Goal: Transaction & Acquisition: Book appointment/travel/reservation

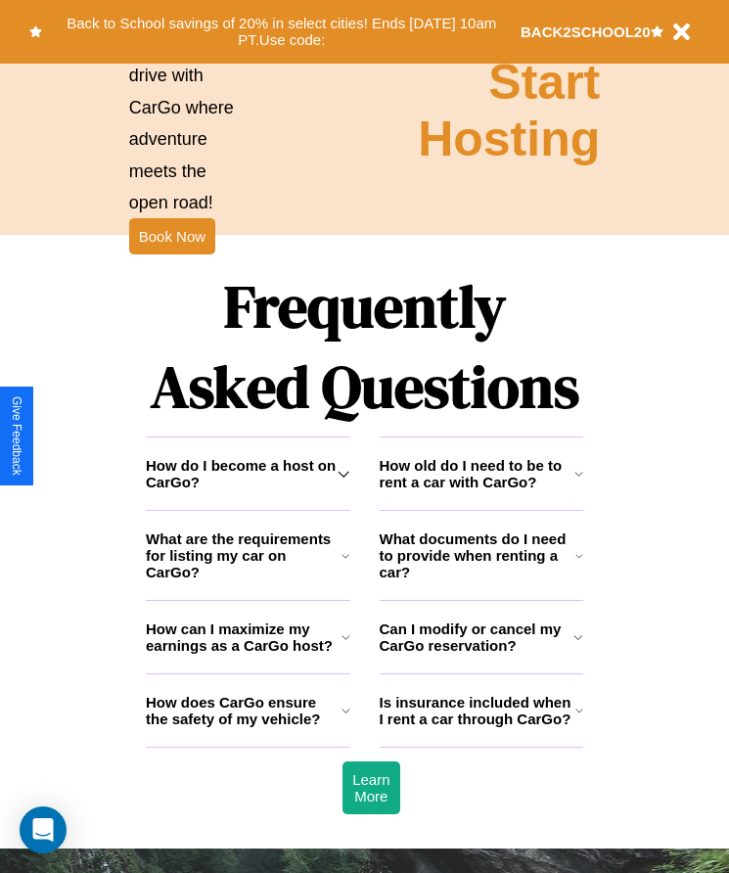
scroll to position [2552, 0]
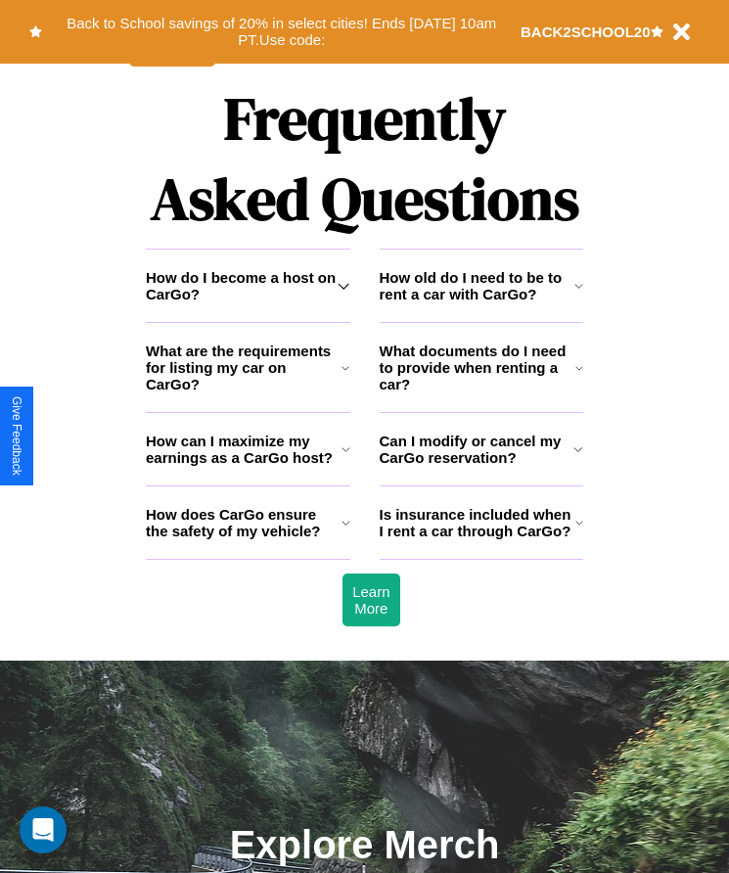
click at [578, 530] on icon at bounding box center [579, 523] width 8 height 16
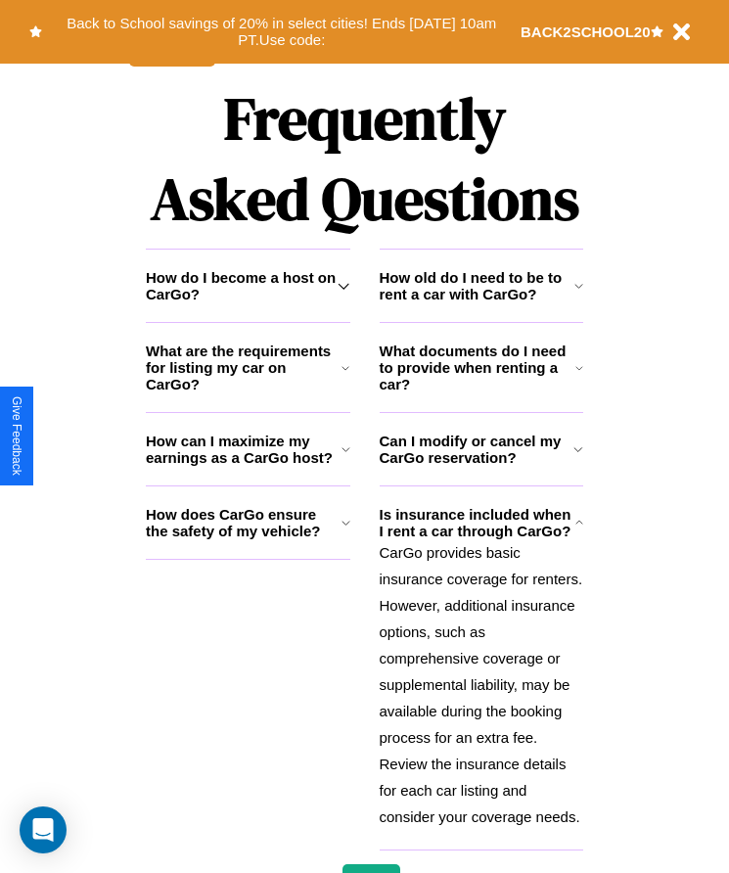
click at [248, 392] on h3 "What are the requirements for listing my car on CarGo?" at bounding box center [244, 367] width 196 height 50
click at [345, 530] on icon at bounding box center [345, 523] width 9 height 16
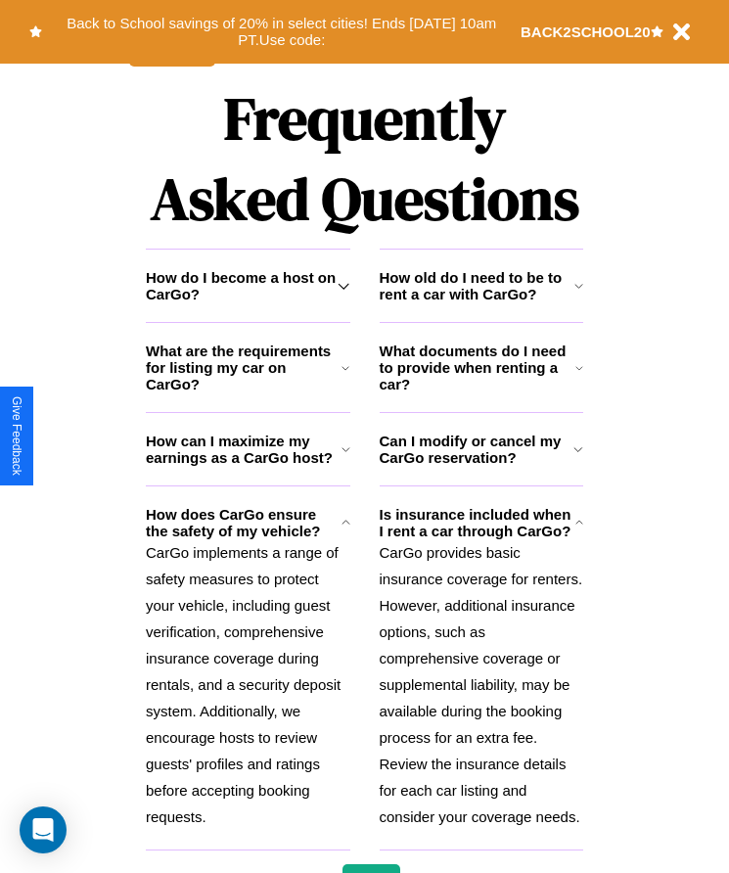
click at [578, 294] on icon at bounding box center [578, 286] width 9 height 16
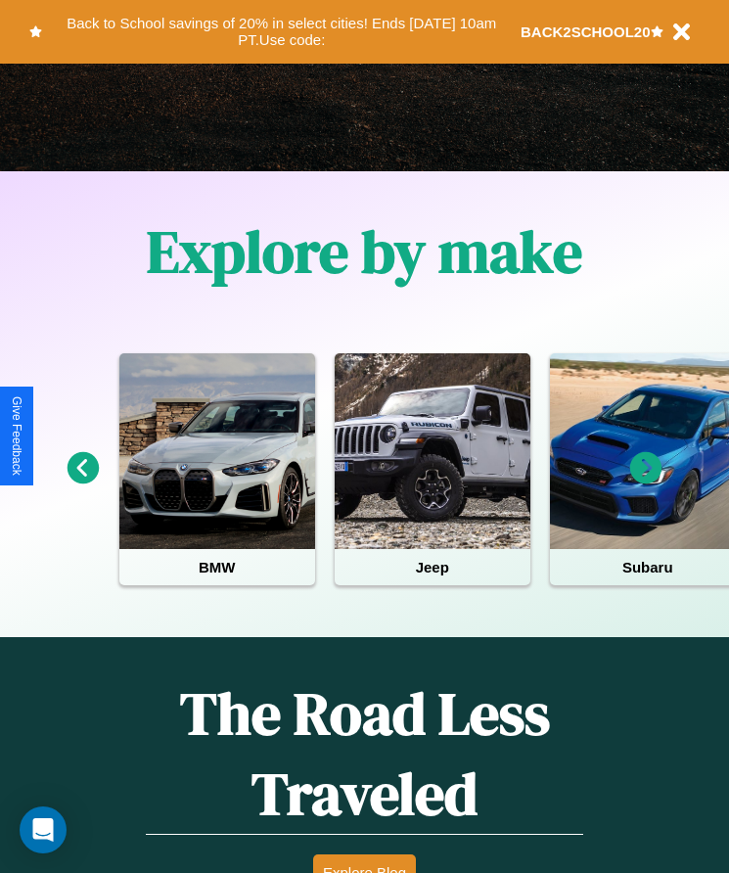
scroll to position [327, 0]
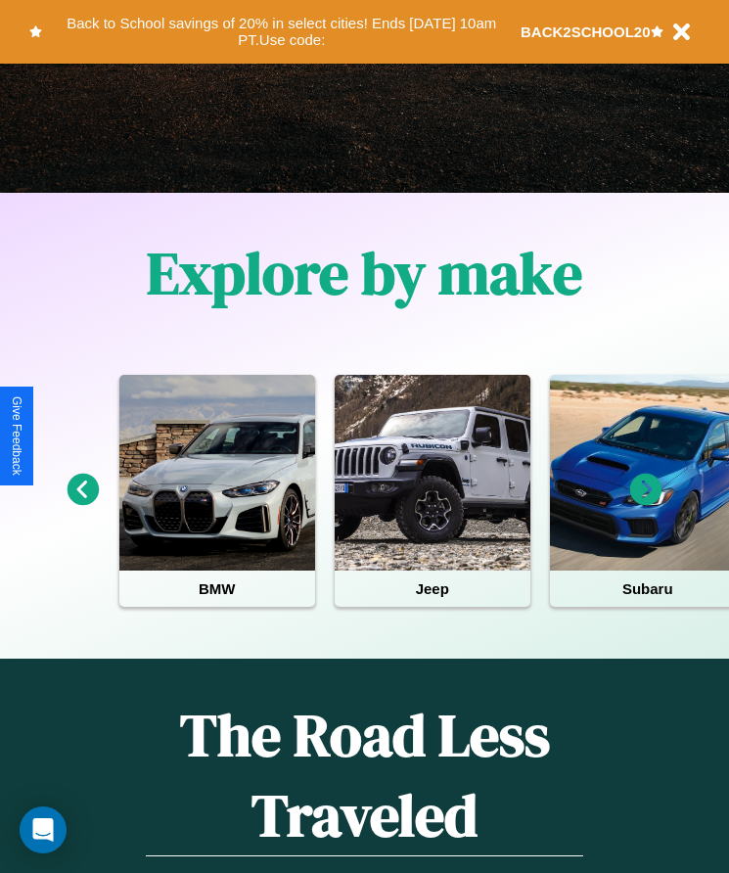
click at [646, 503] on icon at bounding box center [646, 490] width 32 height 32
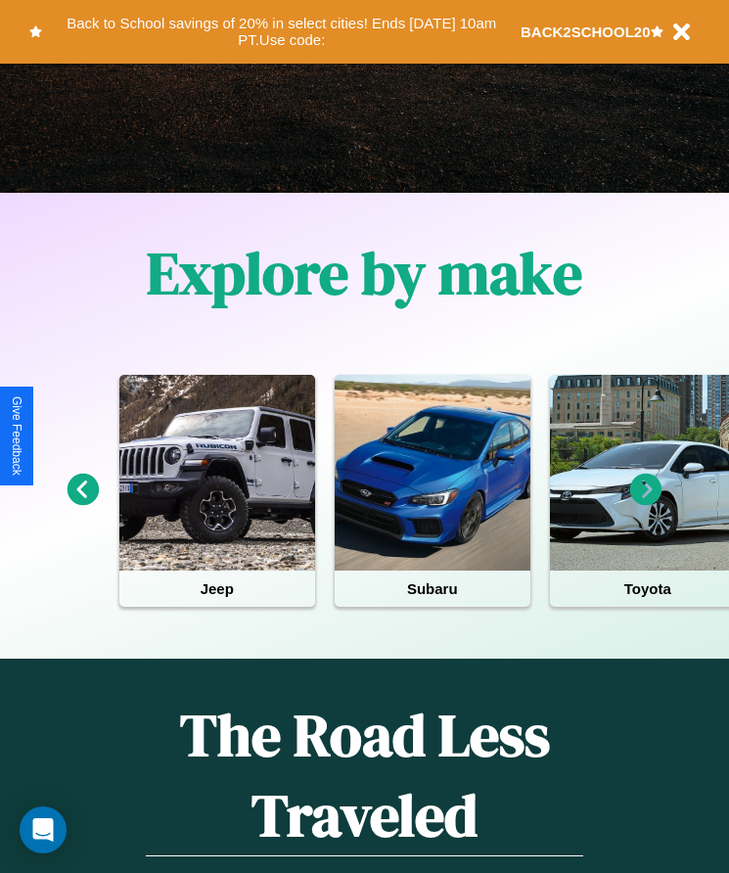
click at [646, 503] on icon at bounding box center [646, 490] width 32 height 32
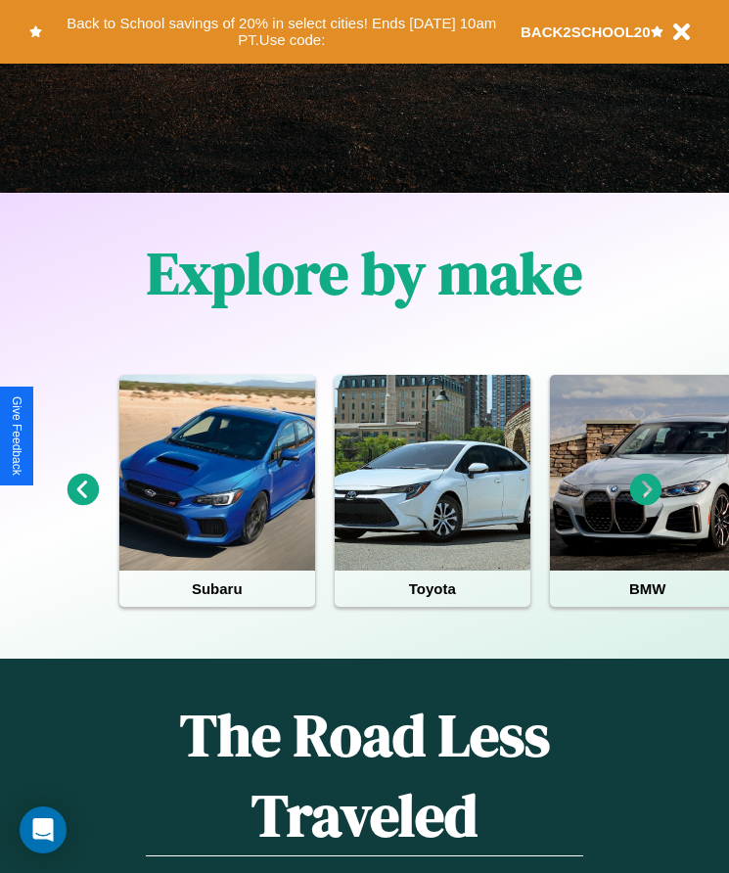
click at [646, 503] on icon at bounding box center [646, 490] width 32 height 32
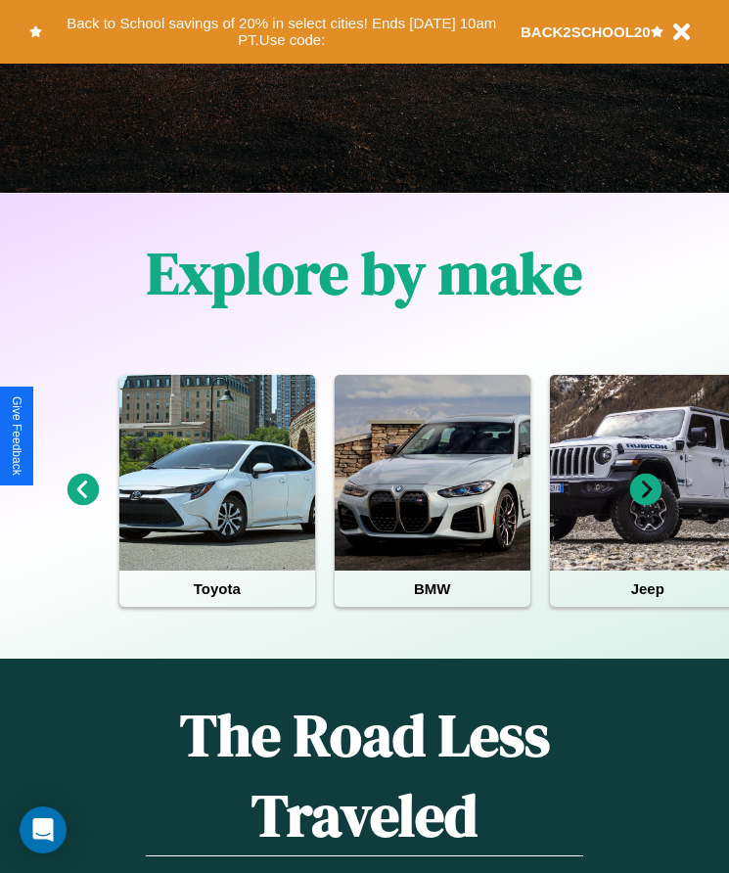
click at [82, 503] on icon at bounding box center [84, 490] width 32 height 32
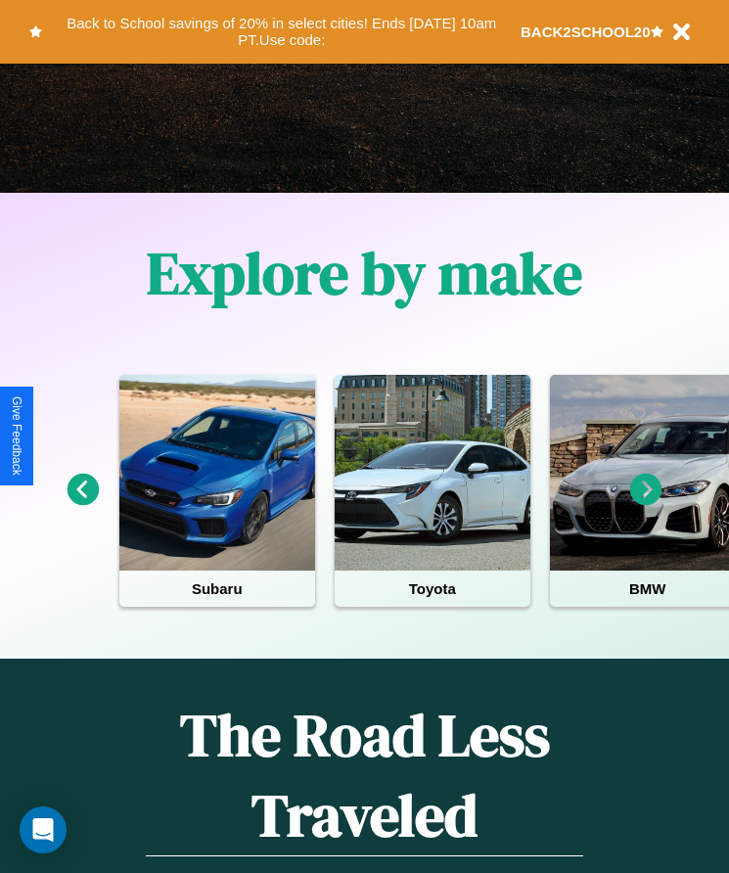
click at [646, 503] on icon at bounding box center [646, 490] width 32 height 32
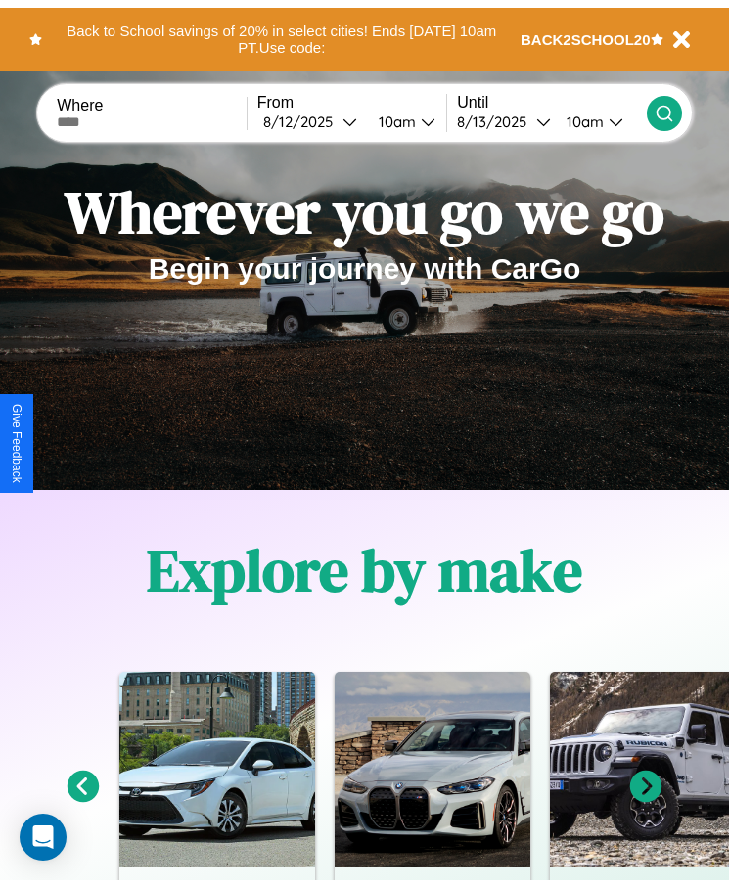
scroll to position [0, 0]
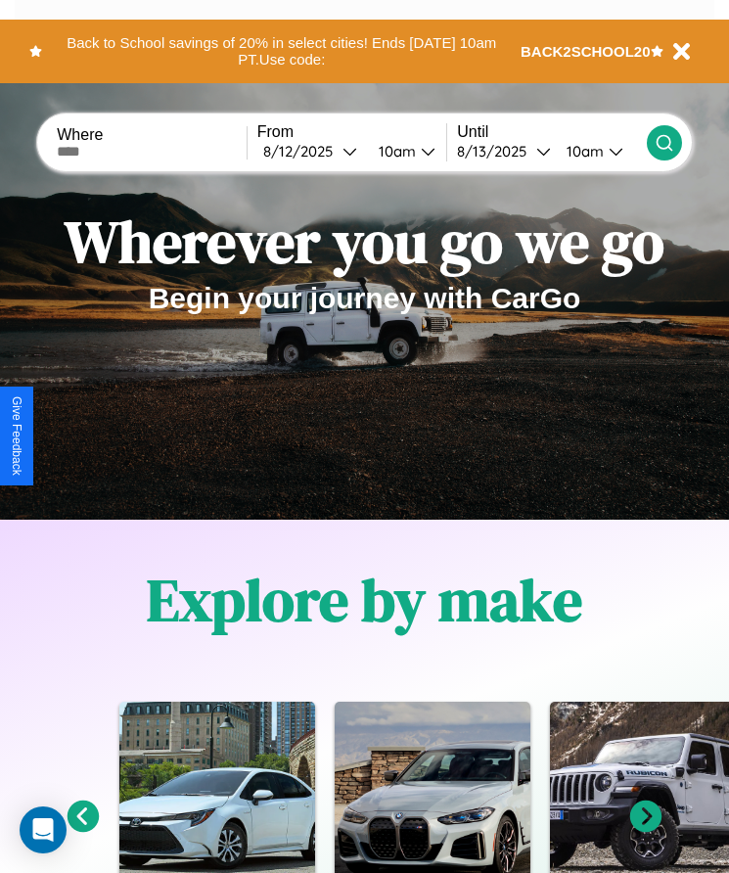
click at [154, 151] on input "text" at bounding box center [152, 152] width 190 height 16
type input "**********"
click at [315, 151] on div "[DATE]" at bounding box center [302, 151] width 79 height 19
select select "*"
select select "****"
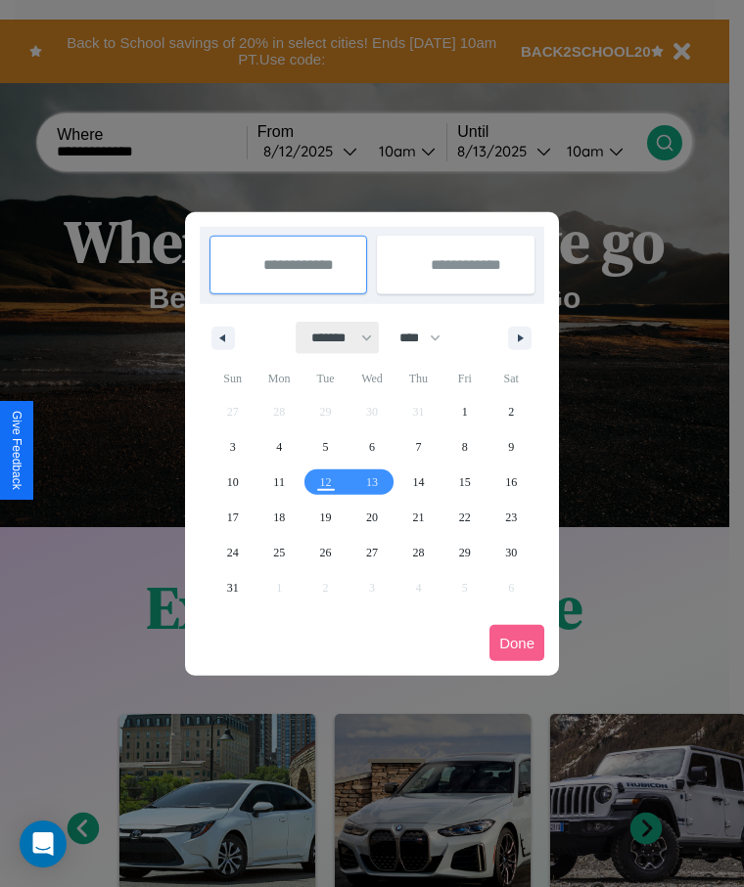
click at [333, 338] on select "******* ******** ***** ***** *** **** **** ****** ********* ******* ******** **…" at bounding box center [337, 338] width 83 height 32
select select "*"
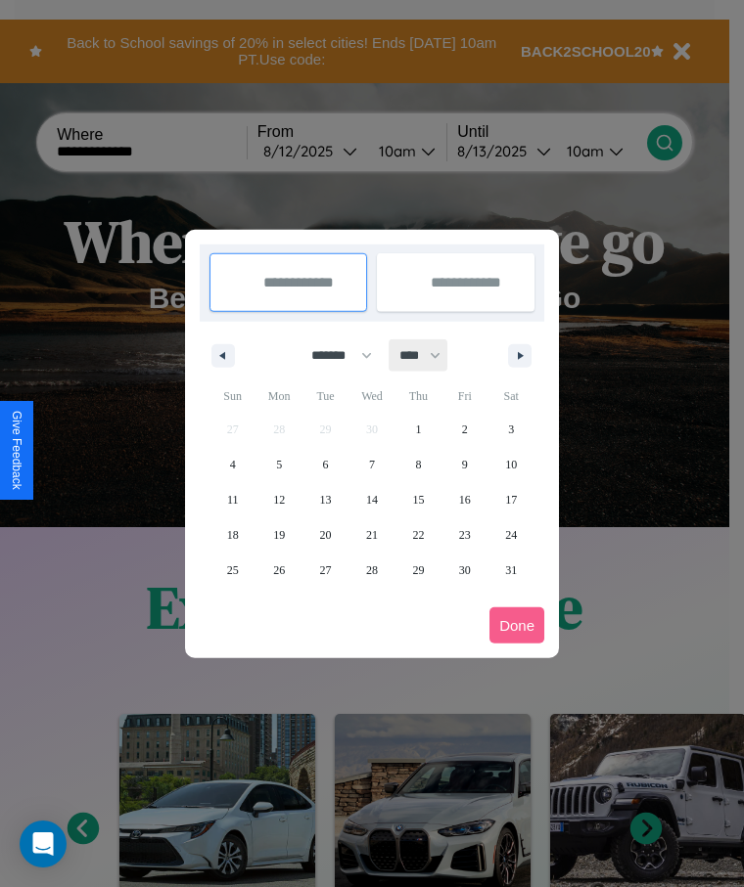
click at [429, 355] on select "**** **** **** **** **** **** **** **** **** **** **** **** **** **** **** ****…" at bounding box center [418, 356] width 59 height 32
select select "****"
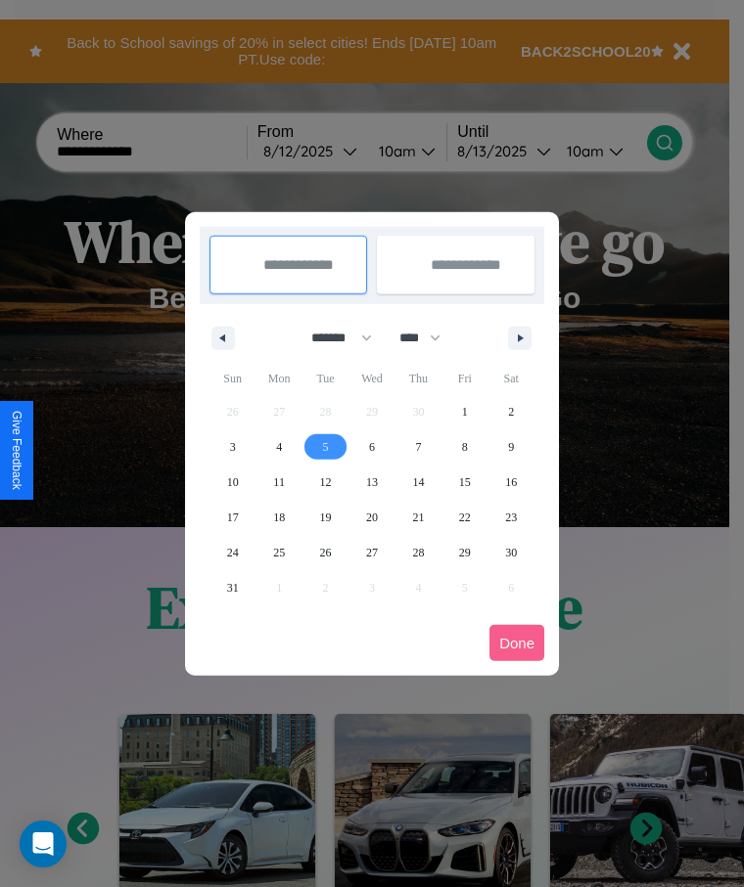
click at [325, 446] on span "5" at bounding box center [326, 447] width 6 height 35
type input "**********"
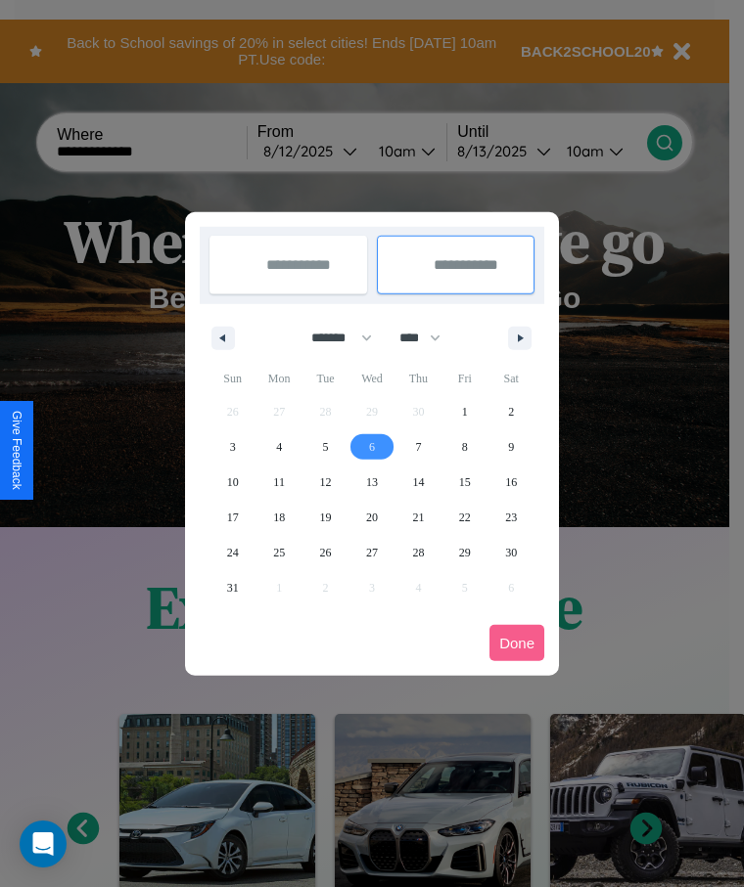
click at [371, 446] on span "6" at bounding box center [372, 447] width 6 height 35
type input "**********"
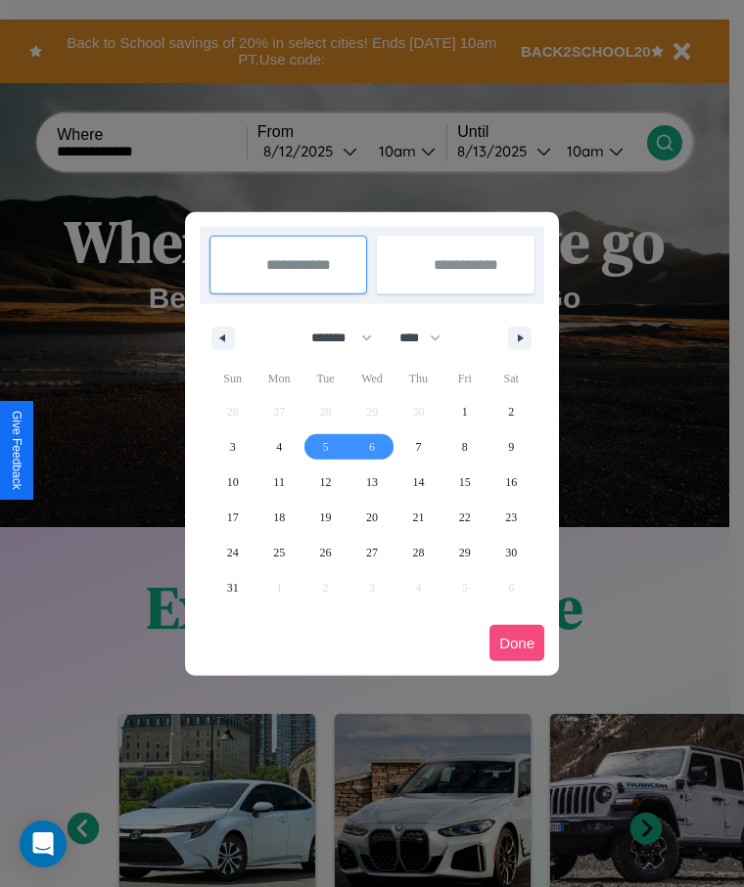
click at [517, 643] on button "Done" at bounding box center [516, 643] width 55 height 36
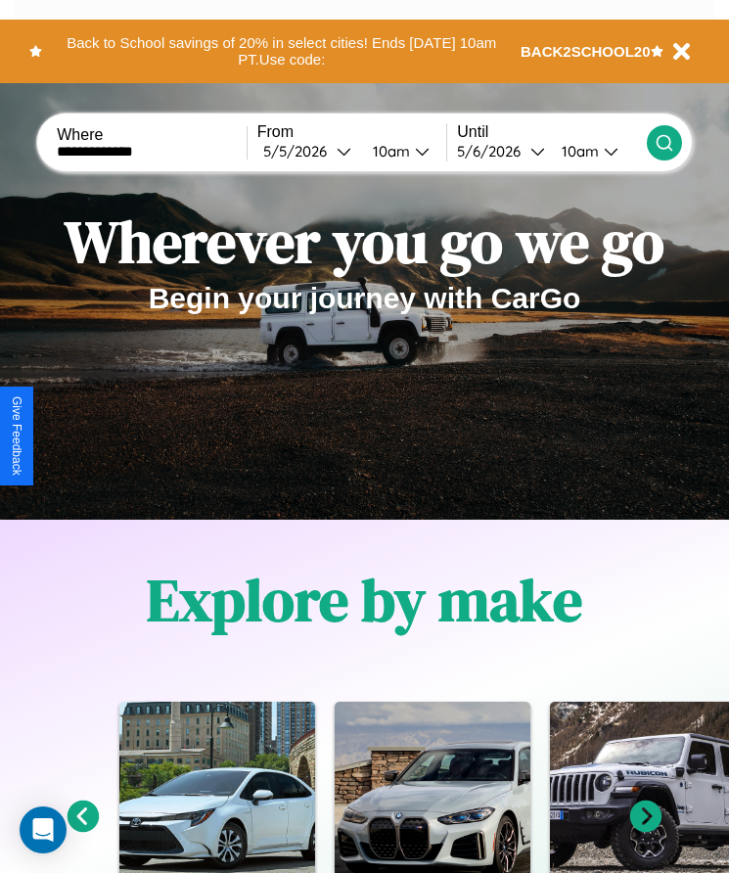
click at [395, 151] on div "10am" at bounding box center [389, 151] width 52 height 19
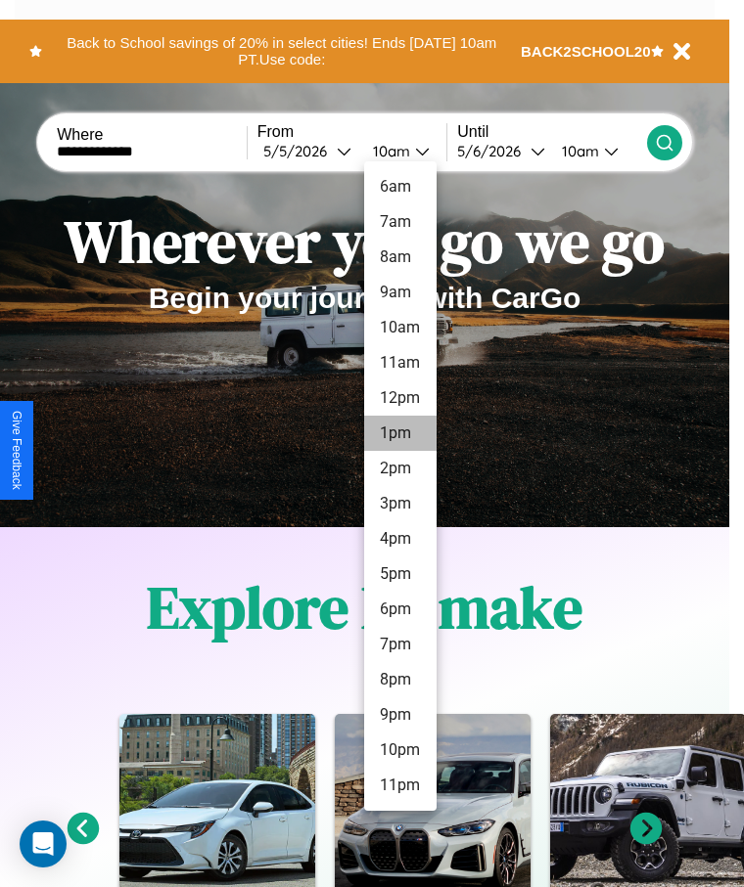
click at [399, 433] on li "1pm" at bounding box center [400, 433] width 72 height 35
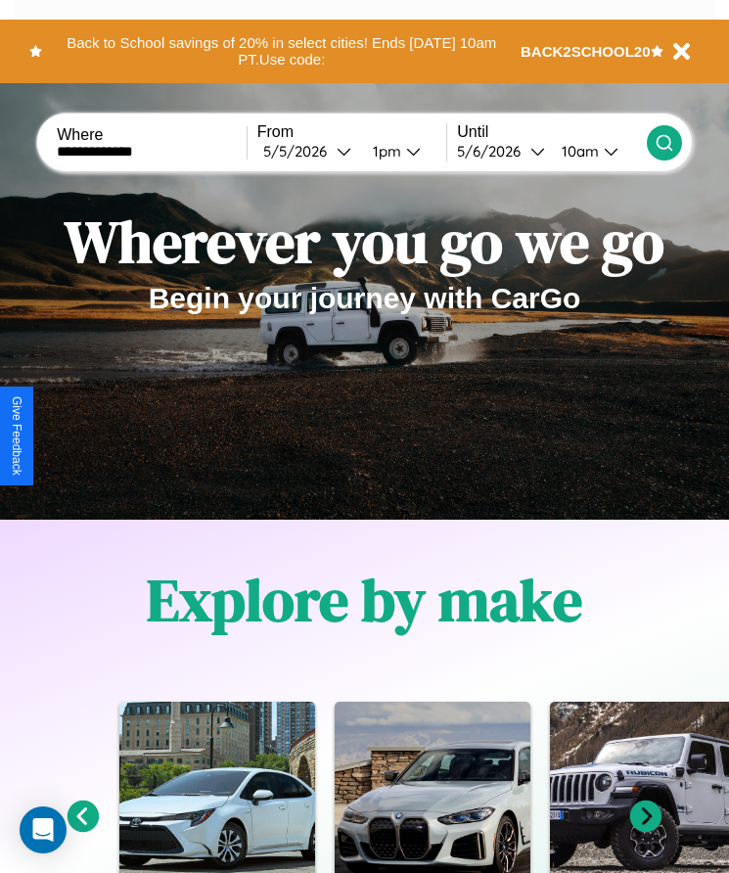
click at [580, 151] on div "10am" at bounding box center [578, 151] width 52 height 19
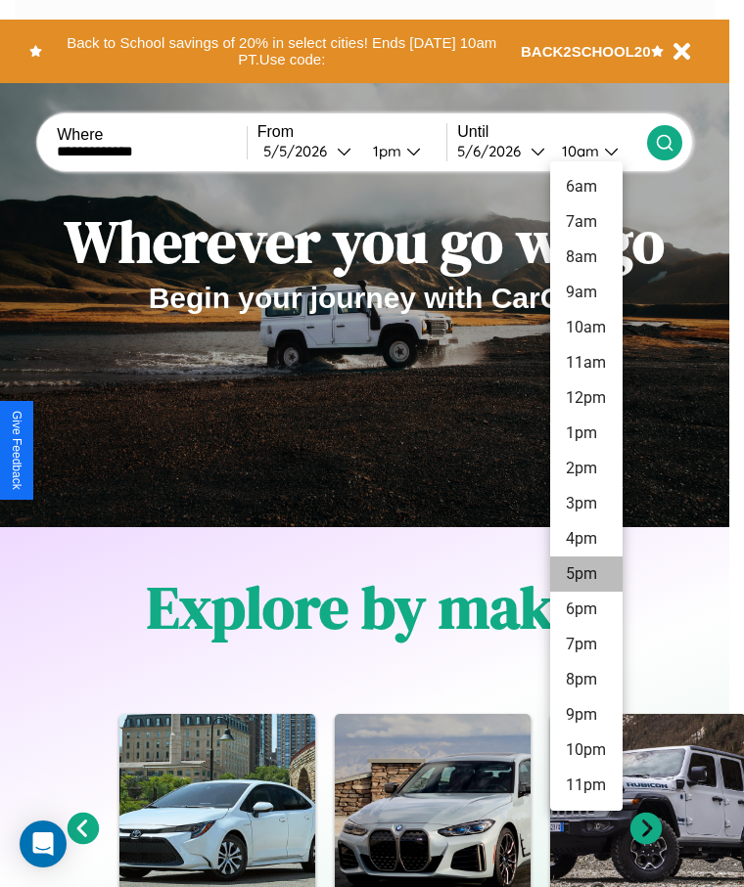
click at [585, 574] on li "5pm" at bounding box center [586, 574] width 72 height 35
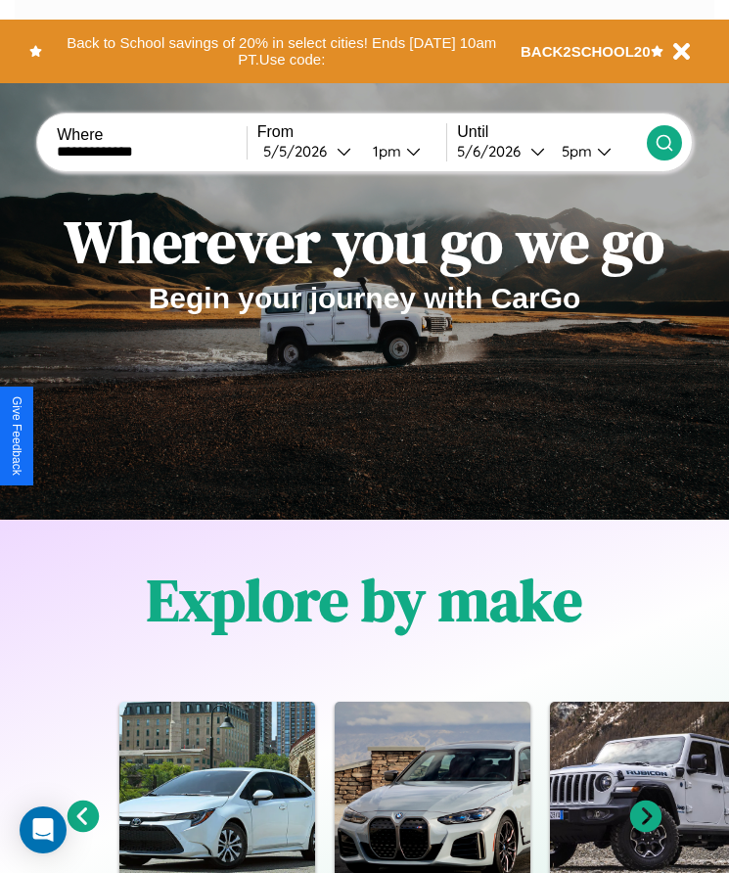
click at [663, 142] on icon at bounding box center [665, 143] width 20 height 20
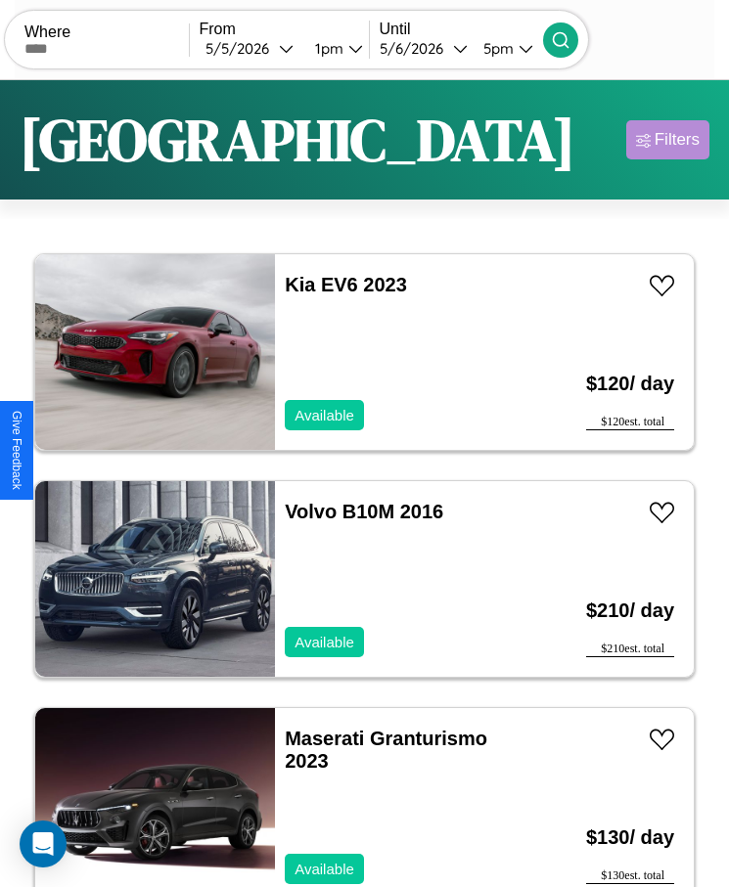
click at [667, 140] on div "Filters" at bounding box center [677, 140] width 45 height 20
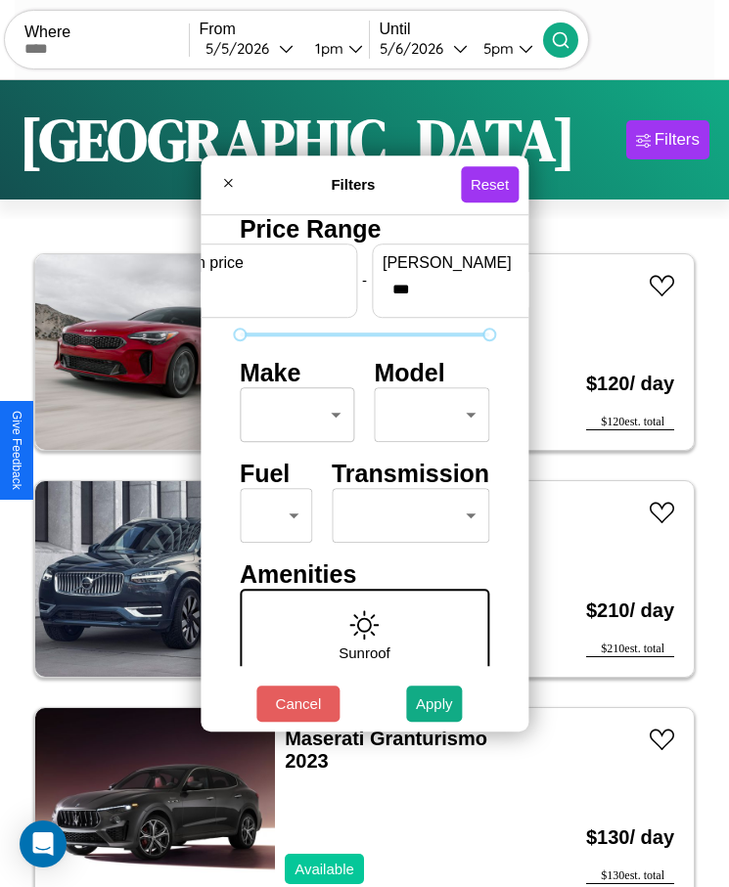
click at [292, 415] on body "CarGo Where From [DATE] 1pm Until [DATE] 5pm Become a Host Login Sign Up [GEOGR…" at bounding box center [364, 468] width 729 height 936
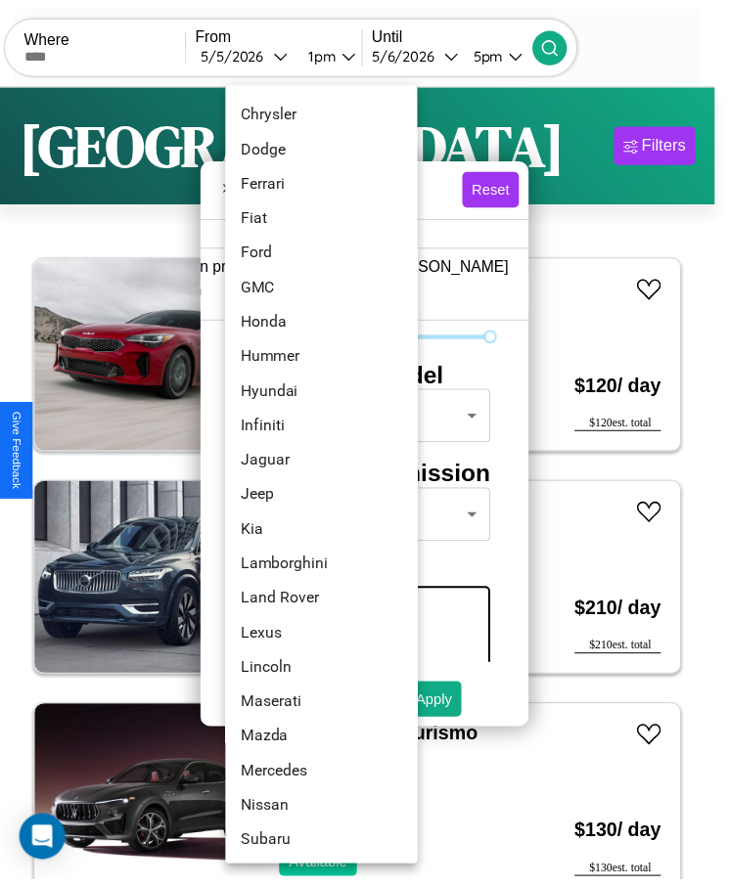
scroll to position [490, 0]
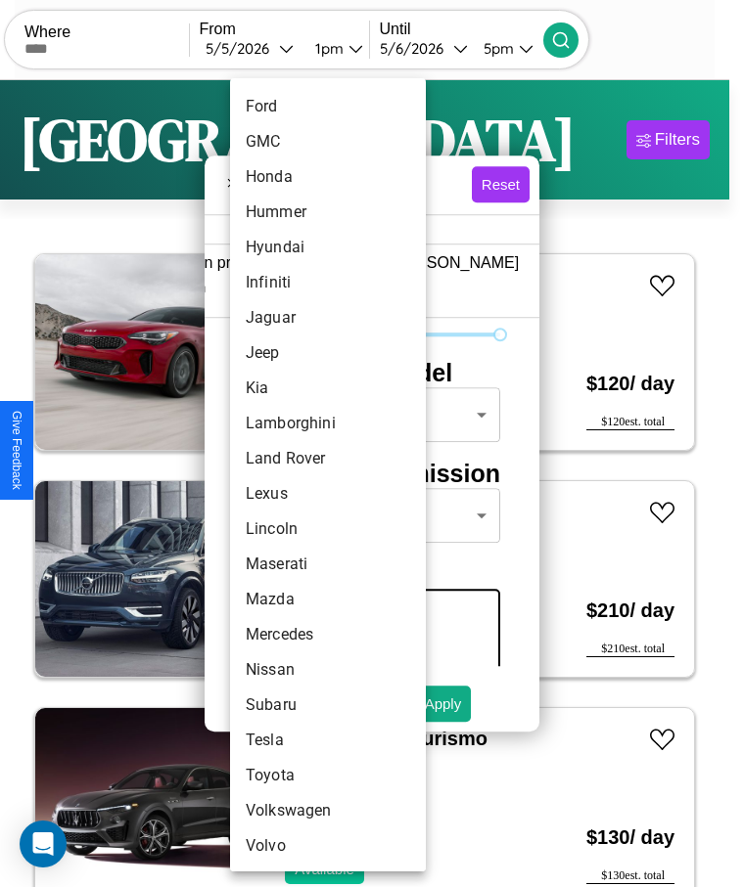
click at [291, 846] on li "Volvo" at bounding box center [328, 846] width 196 height 35
type input "*****"
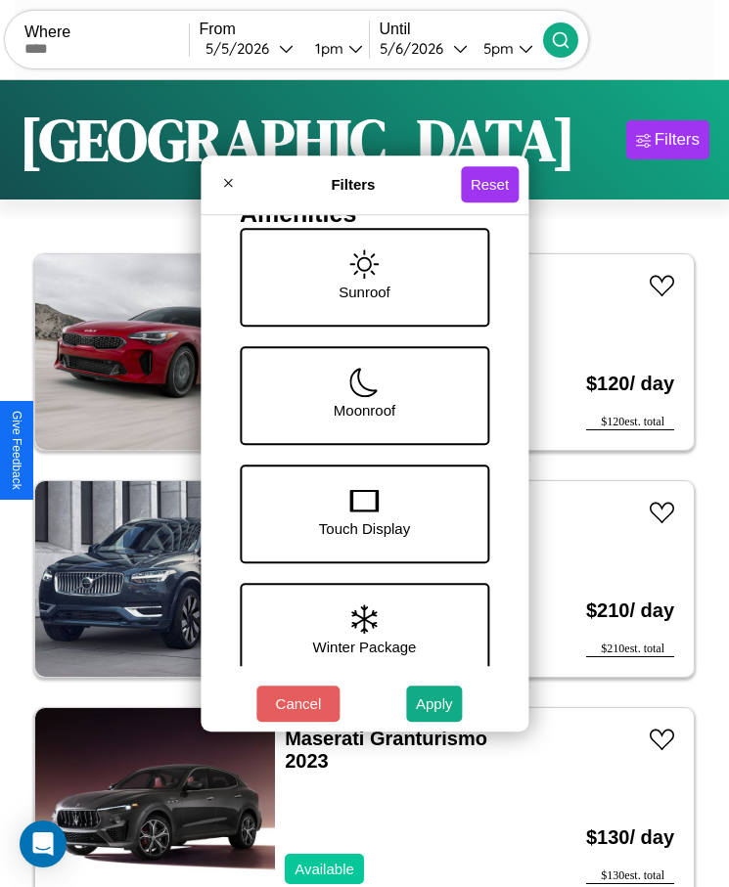
scroll to position [561, 0]
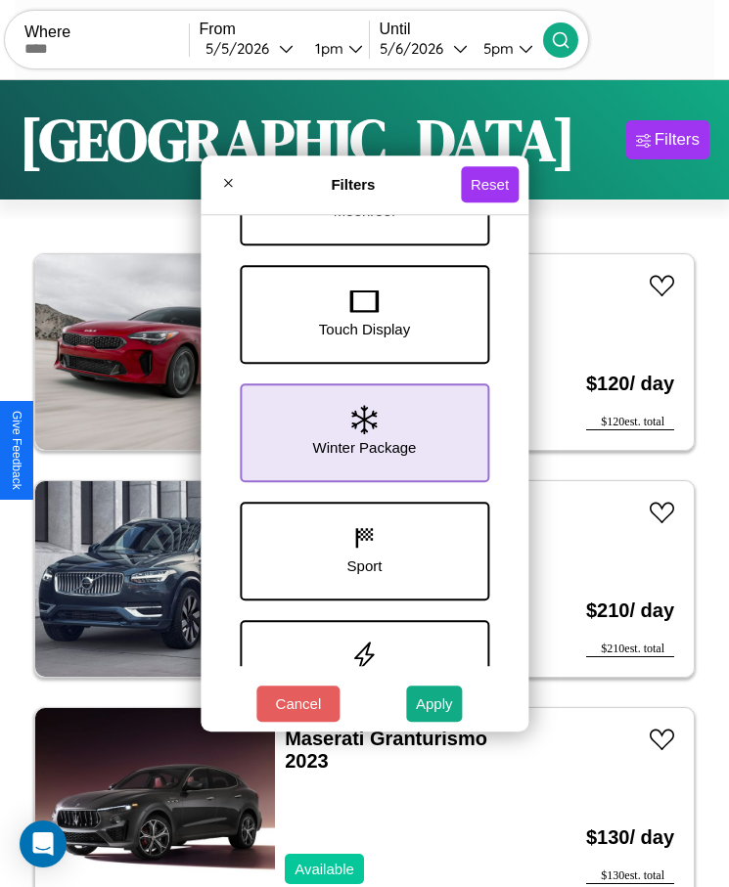
click at [357, 433] on icon at bounding box center [363, 419] width 25 height 29
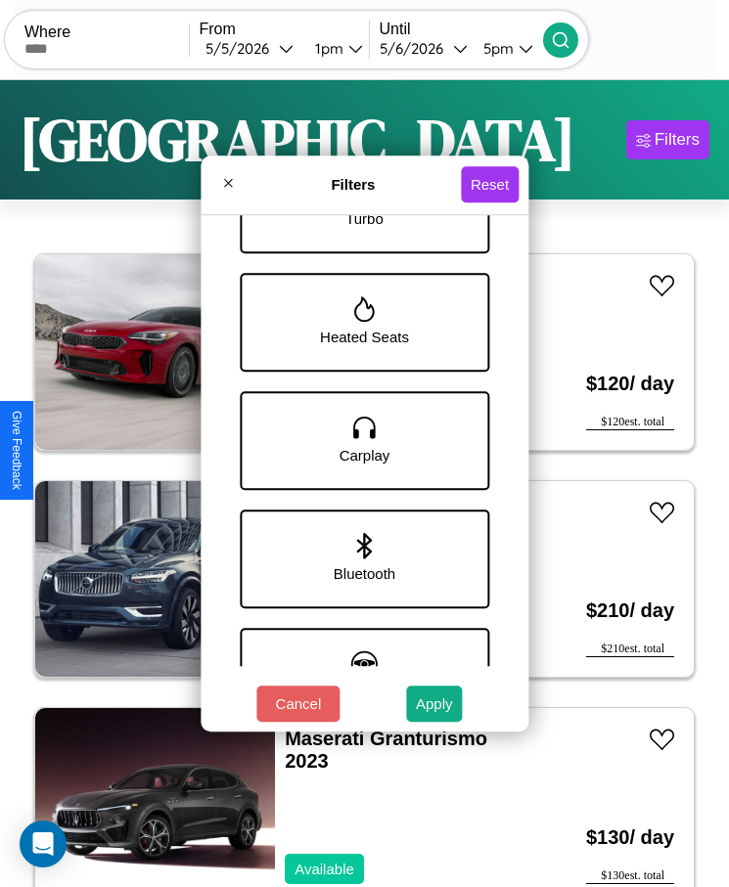
scroll to position [1034, 0]
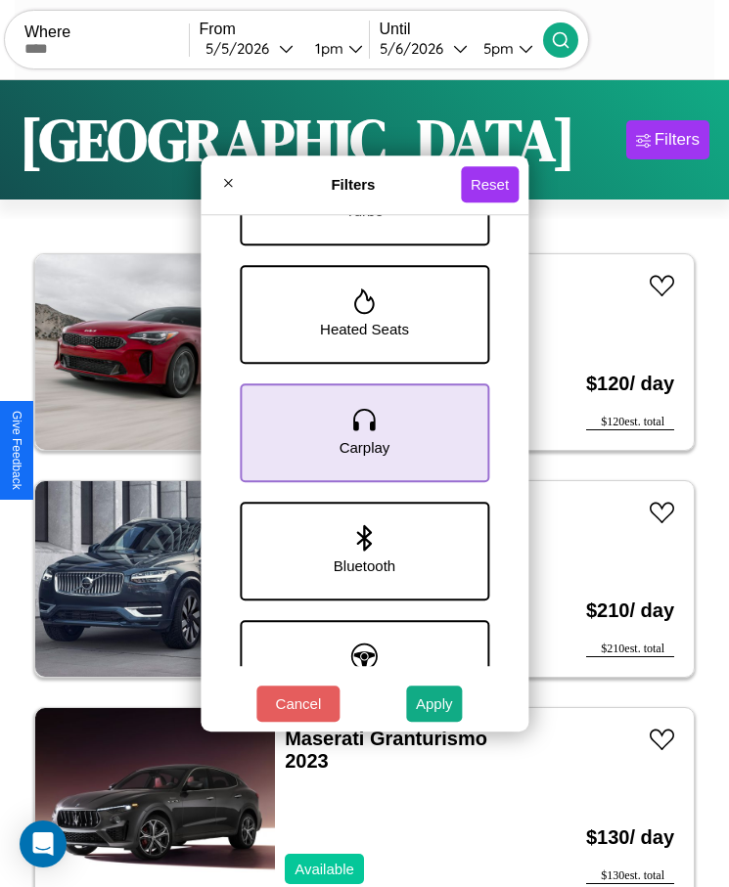
click at [357, 433] on icon at bounding box center [364, 419] width 29 height 29
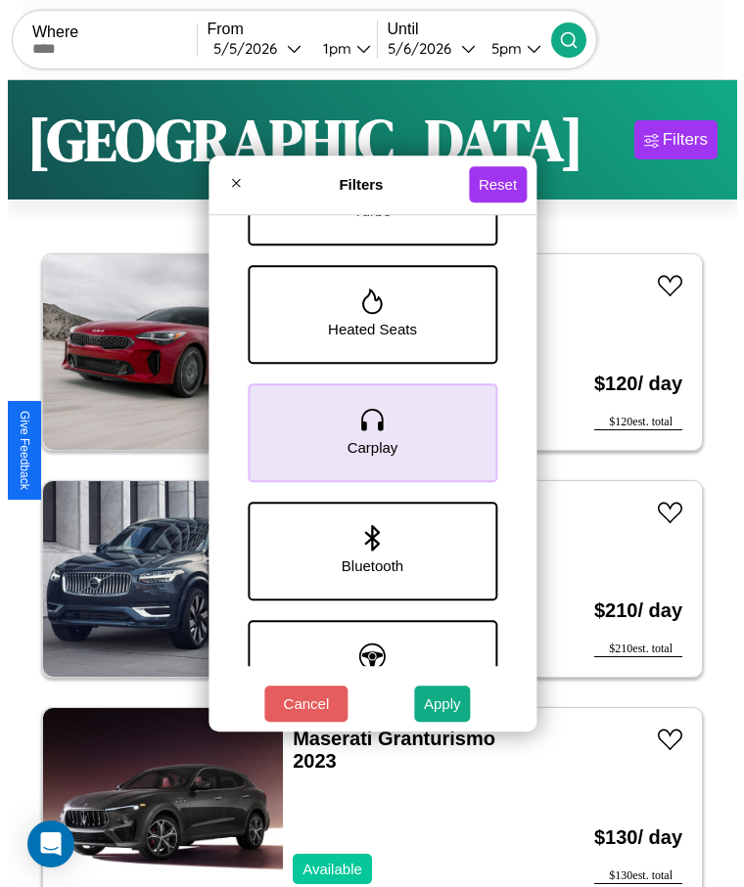
scroll to position [1220, 0]
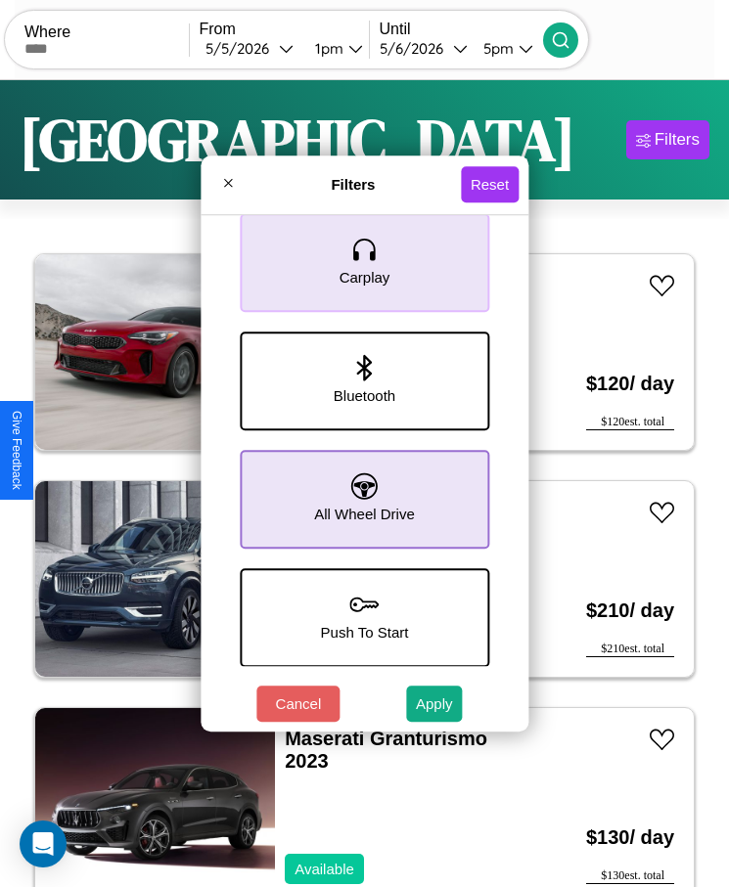
click at [357, 484] on icon at bounding box center [364, 486] width 26 height 26
click at [434, 704] on button "Apply" at bounding box center [434, 704] width 57 height 36
